Goal: Communication & Community: Ask a question

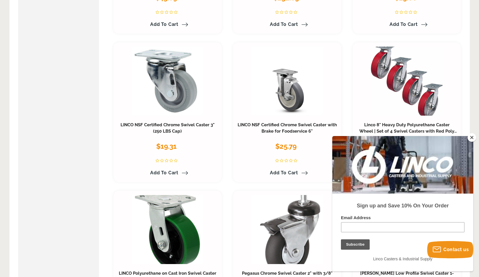
scroll to position [288, 0]
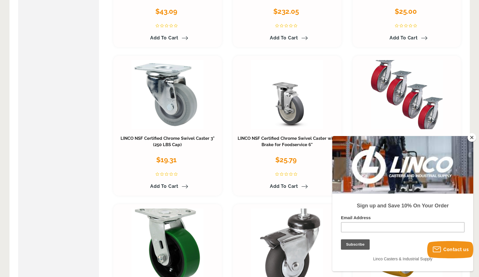
click at [473, 138] on button "Close" at bounding box center [472, 137] width 9 height 9
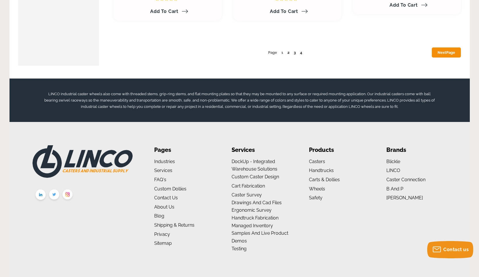
scroll to position [3152, 0]
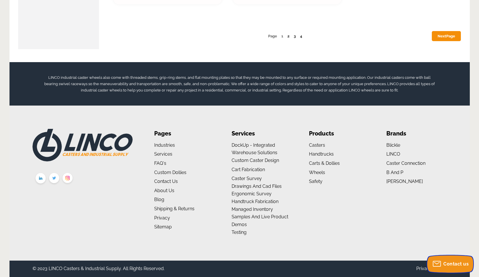
click at [451, 262] on span "Contact us" at bounding box center [455, 263] width 25 height 5
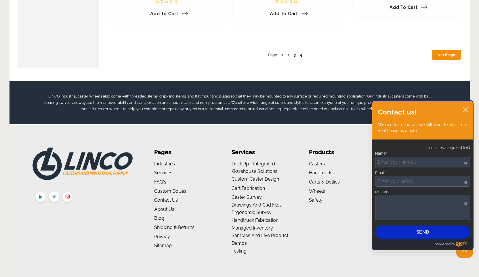
scroll to position [3123, 0]
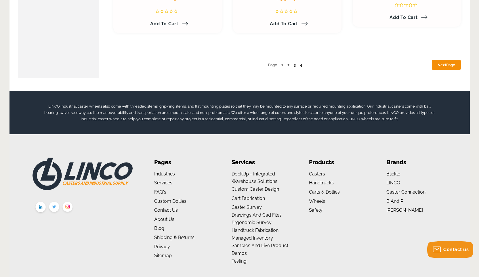
scroll to position [3152, 0]
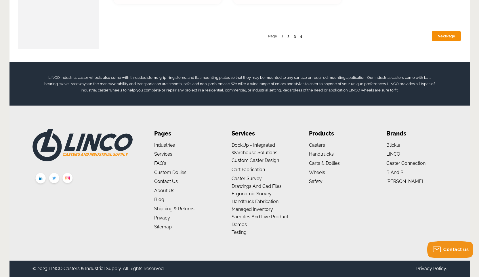
click at [168, 156] on link "Services" at bounding box center [163, 153] width 18 height 5
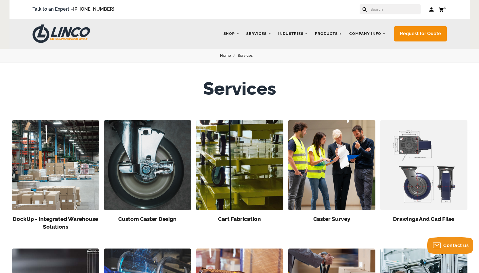
click at [374, 28] on div "Shop Industries Automotive Business Machine Data Centers Distribution DIY and H…" at bounding box center [334, 33] width 226 height 15
click at [0, 0] on link "Contact Us" at bounding box center [0, 0] width 0 height 0
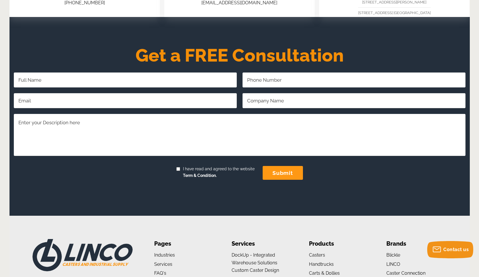
scroll to position [201, 0]
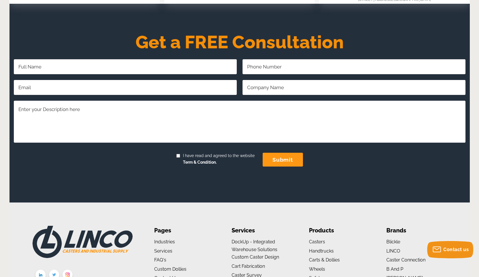
click at [32, 67] on input "Full Name Required" at bounding box center [125, 66] width 223 height 15
type input "TIVA SEVAO"
type input "8087551983"
type input "TIVA.SEVAO@HAWAIIANAIR.COM"
type input "HAWAIIAN AIRLINES"
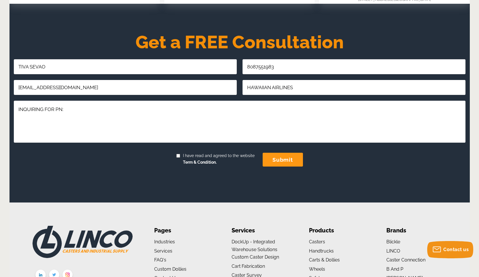
paste textarea "CWL-0009387"
type textarea "INQUIRING FOR PN: CWL-0009387 QTY: 12EA"
click at [288, 165] on input "submit" at bounding box center [283, 160] width 40 height 14
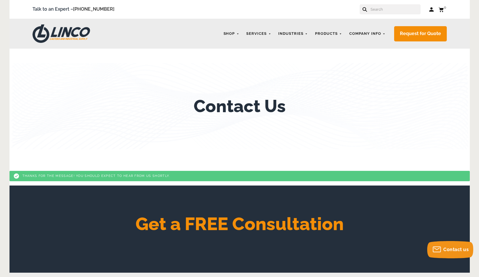
scroll to position [29, 0]
